Goal: Task Accomplishment & Management: Manage account settings

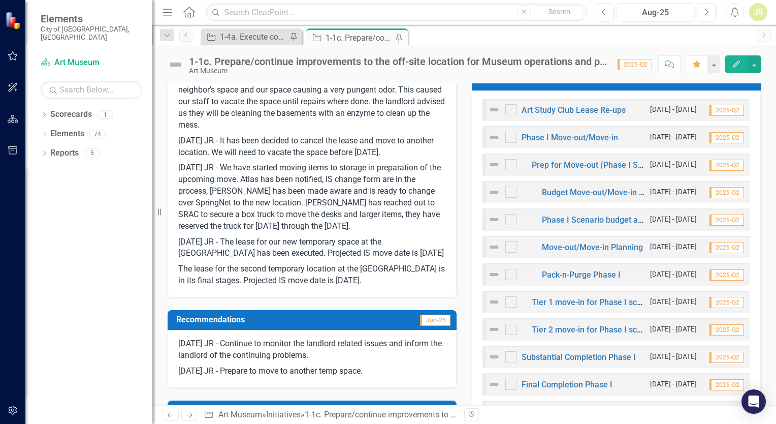
scroll to position [356, 0]
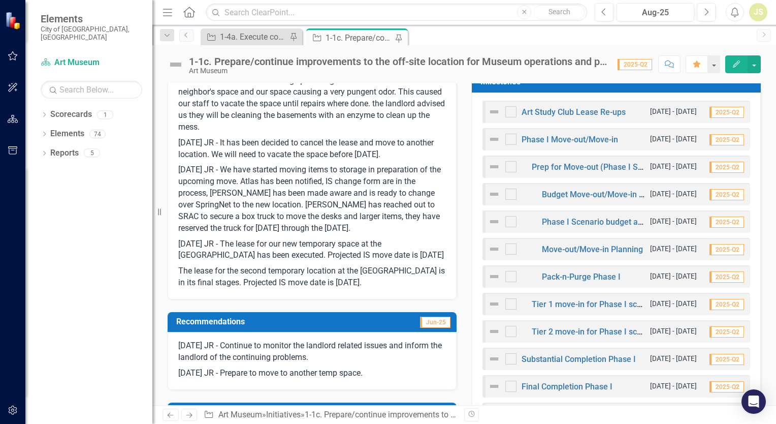
click at [351, 40] on div "1-1c. Prepare/continue improvements to the off-site location for Museum operati…" at bounding box center [359, 38] width 67 height 13
click at [354, 35] on div "1-1c. Prepare/continue improvements to the off-site location for Museum operati…" at bounding box center [359, 38] width 67 height 13
click at [247, 34] on div "1-4a. Execute construction to achieve the building transformation." at bounding box center [253, 36] width 67 height 13
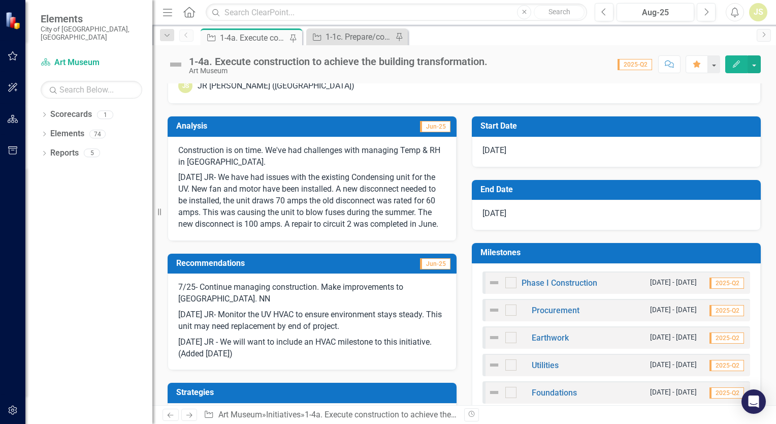
scroll to position [152, 0]
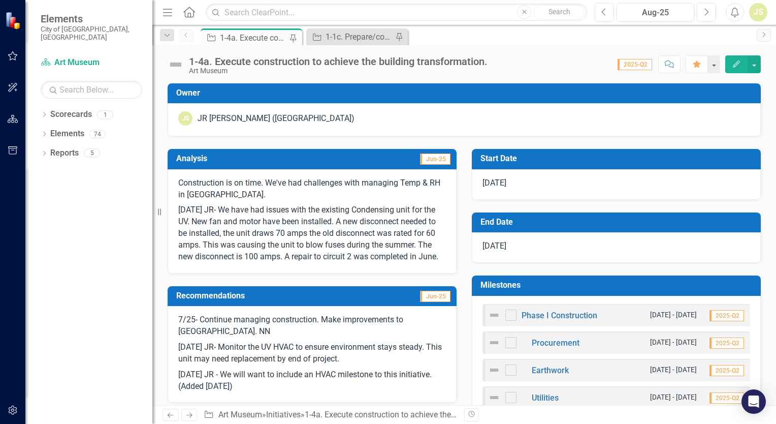
click at [287, 273] on div "Construction is on time. We've had challenges with managing Temp & RH in [GEOGR…" at bounding box center [312, 221] width 289 height 104
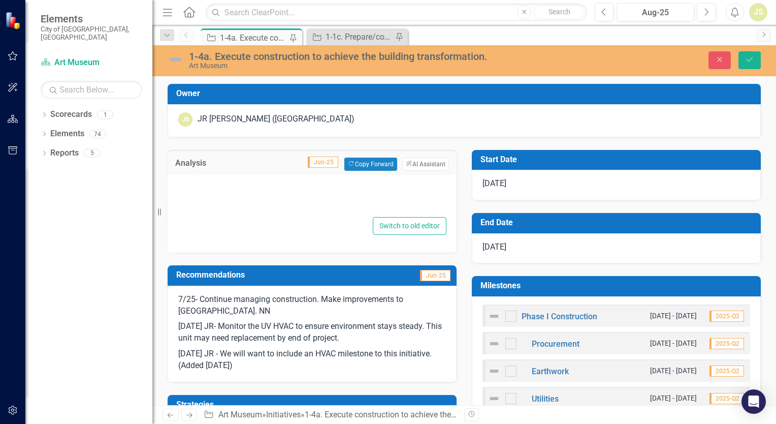
type textarea "<p>Construction is on time. We've had challenges with managing Temp &amp; RH in…"
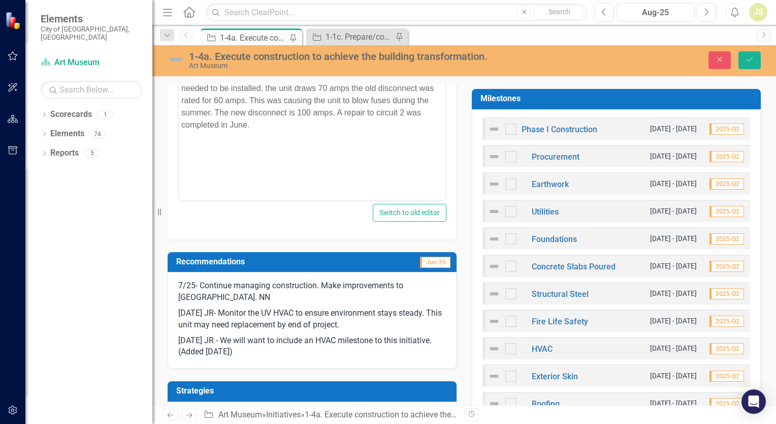
scroll to position [406, 0]
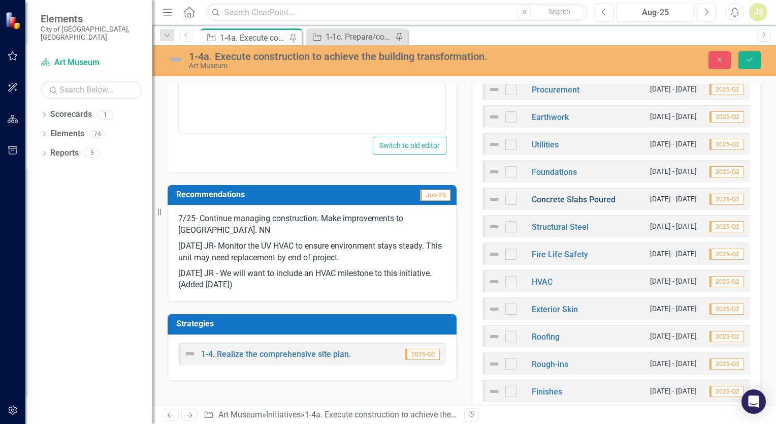
click at [552, 198] on link "Concrete Slabs Poured" at bounding box center [574, 200] width 84 height 10
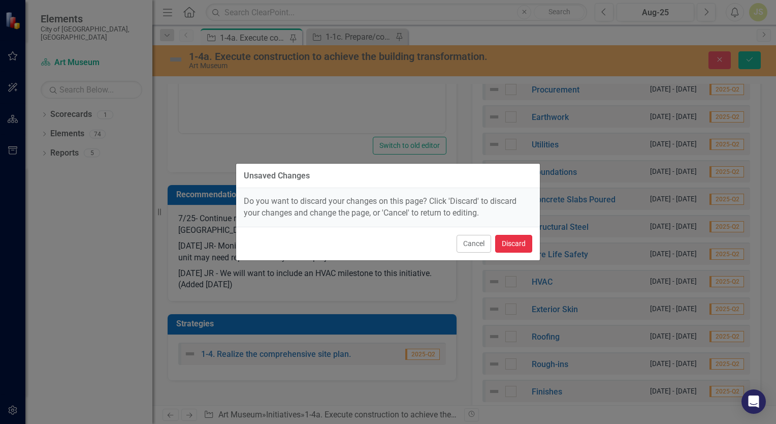
click at [513, 239] on button "Discard" at bounding box center [513, 244] width 37 height 18
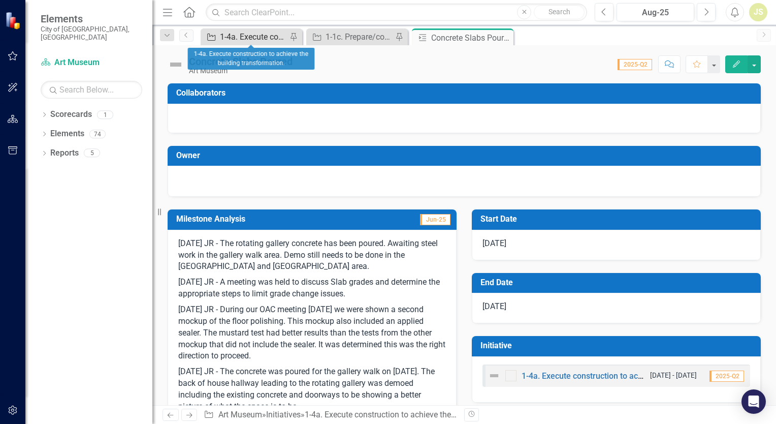
click at [264, 33] on div "1-4a. Execute construction to achieve the building transformation." at bounding box center [253, 36] width 67 height 13
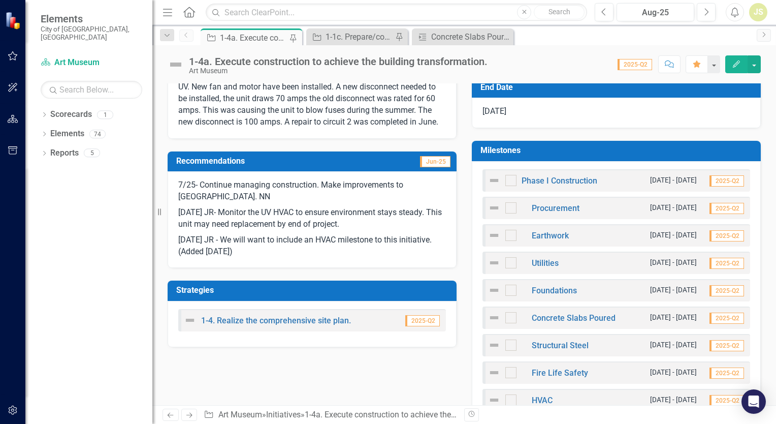
scroll to position [305, 0]
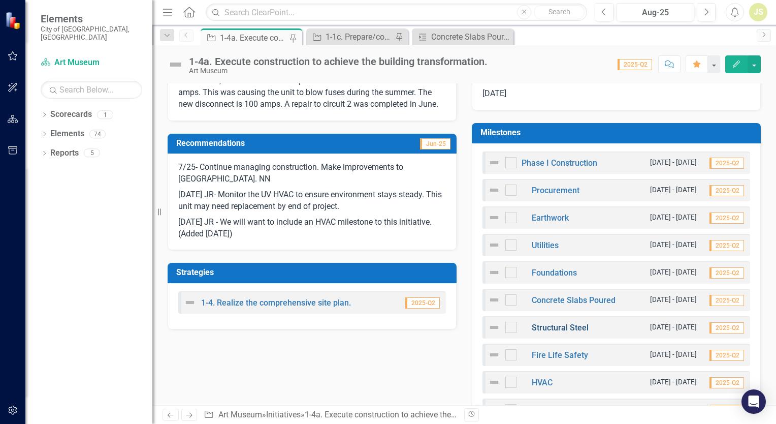
click at [548, 326] on link "Structural Steel" at bounding box center [560, 328] width 57 height 10
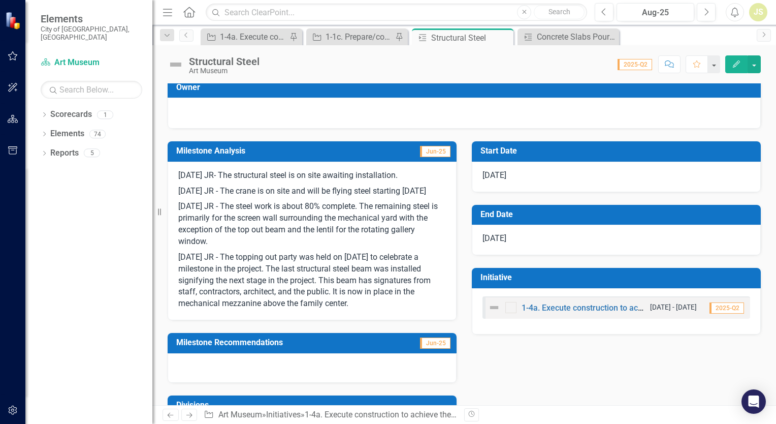
scroll to position [51, 0]
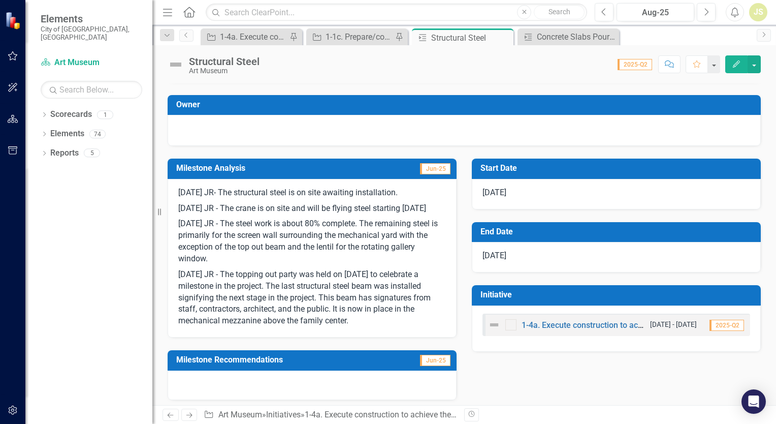
click at [185, 285] on p "[DATE] JR - The topping out party was held on [DATE] to celebrate a milestone i…" at bounding box center [312, 297] width 268 height 60
click at [187, 285] on p "[DATE] JR - The topping out party was held on [DATE] to celebrate a milestone i…" at bounding box center [312, 297] width 268 height 60
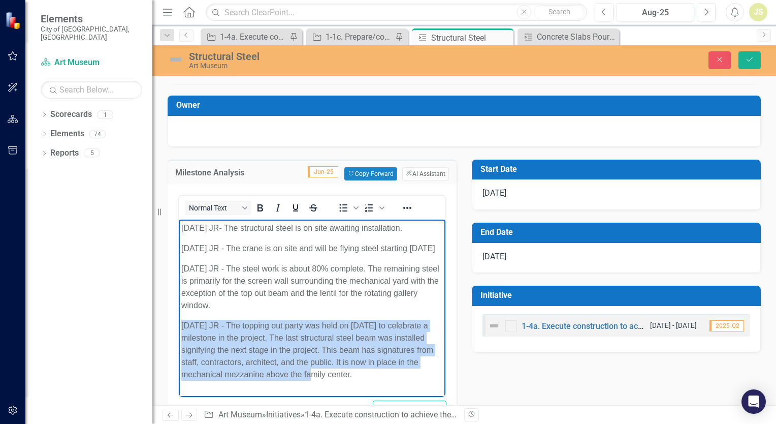
scroll to position [6, 0]
drag, startPoint x: 183, startPoint y: 335, endPoint x: 412, endPoint y: 387, distance: 235.0
click at [412, 387] on body "[DATE] JR- The structural steel is on site awaiting installation. [DATE] JR - T…" at bounding box center [312, 305] width 267 height 172
copy p "[DATE] JR - The topping out party was held on [DATE] to celebrate a milestone i…"
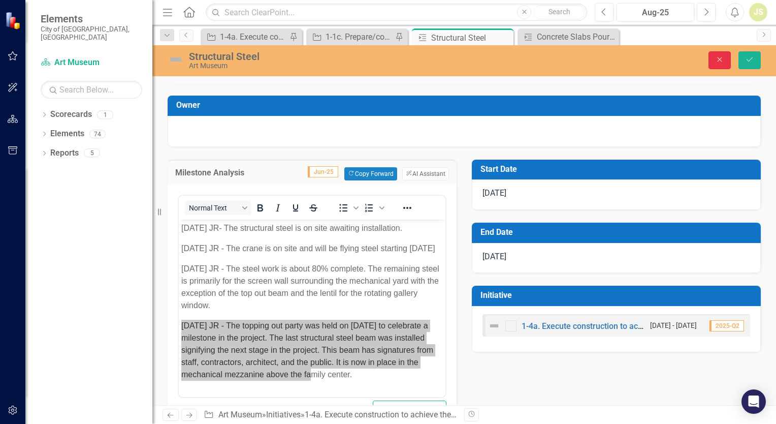
click at [715, 60] on icon "Close" at bounding box center [719, 59] width 9 height 7
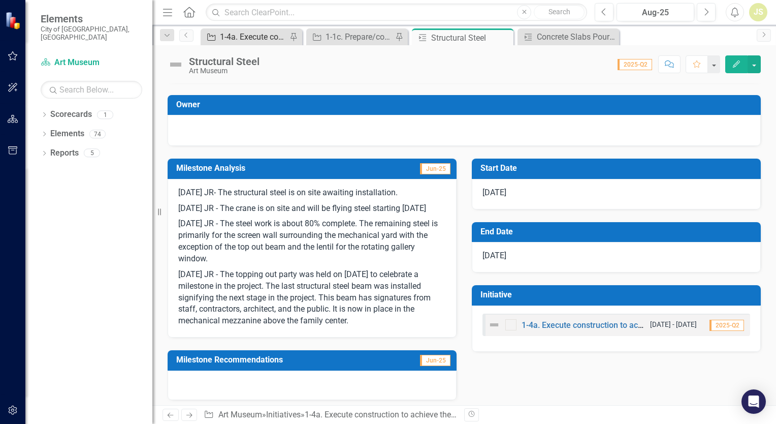
click at [253, 42] on div "1-4a. Execute construction to achieve the building transformation." at bounding box center [253, 36] width 67 height 13
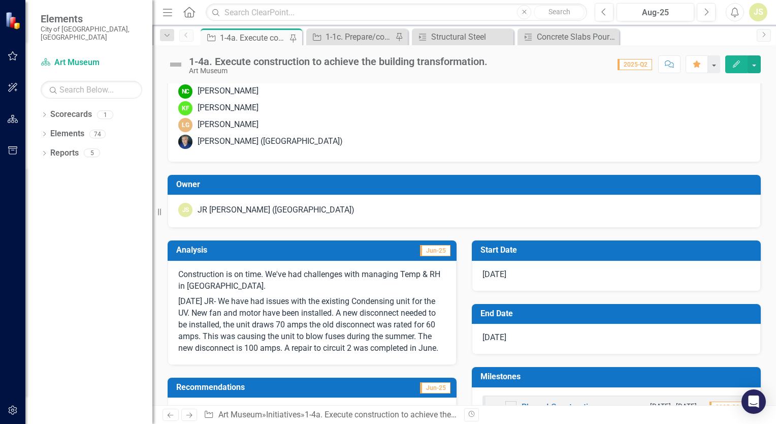
scroll to position [152, 0]
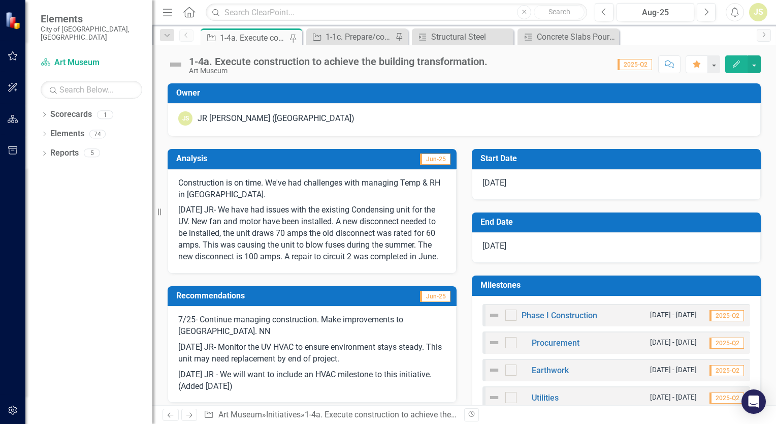
click at [226, 262] on p "[DATE] JR- We have had issues with the existing Condensing unit for the UV. New…" at bounding box center [312, 232] width 268 height 60
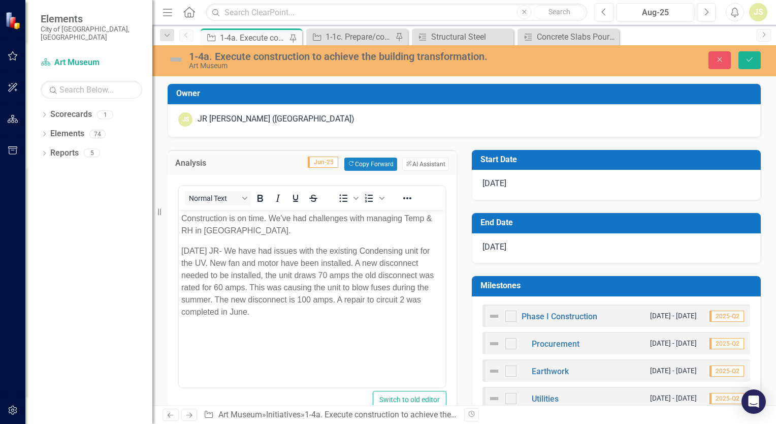
scroll to position [0, 0]
click at [280, 315] on p "[DATE] JR- We have had issues with the existing Condensing unit for the UV. New…" at bounding box center [312, 280] width 262 height 73
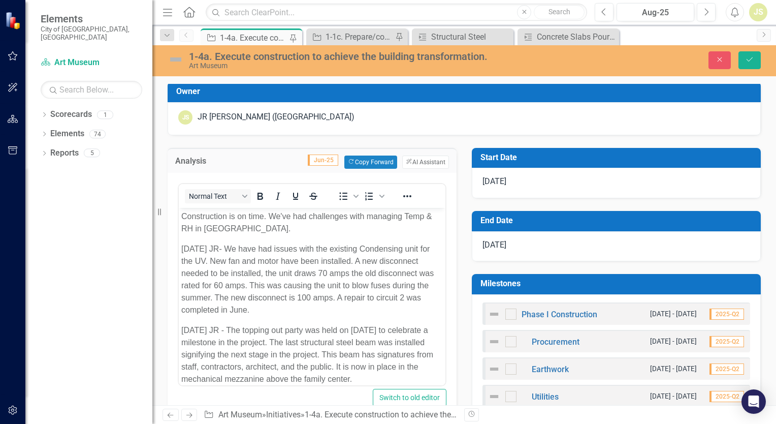
scroll to position [102, 0]
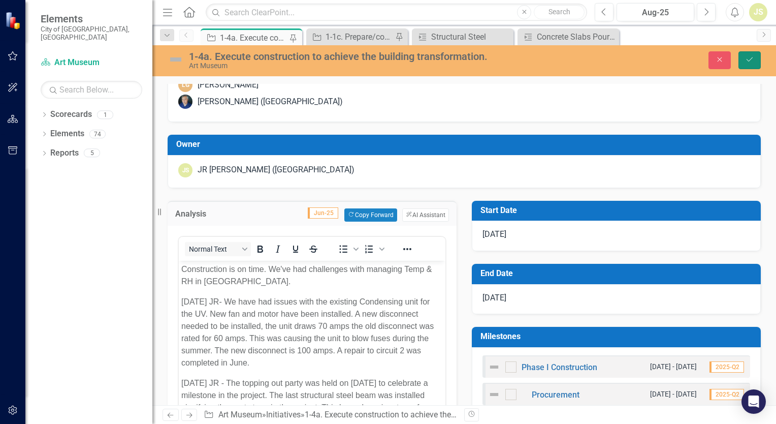
click at [753, 58] on icon "Save" at bounding box center [749, 59] width 9 height 7
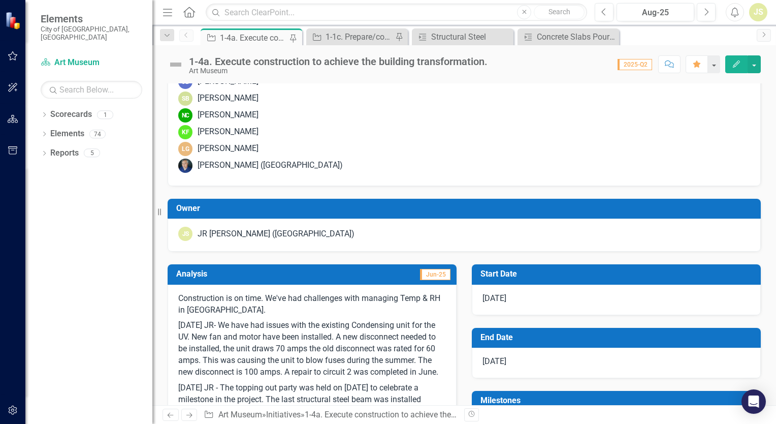
scroll to position [0, 0]
